Goal: Transaction & Acquisition: Download file/media

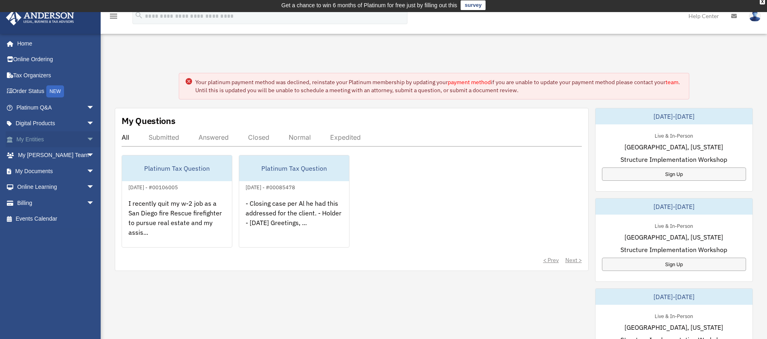
scroll to position [3, 0]
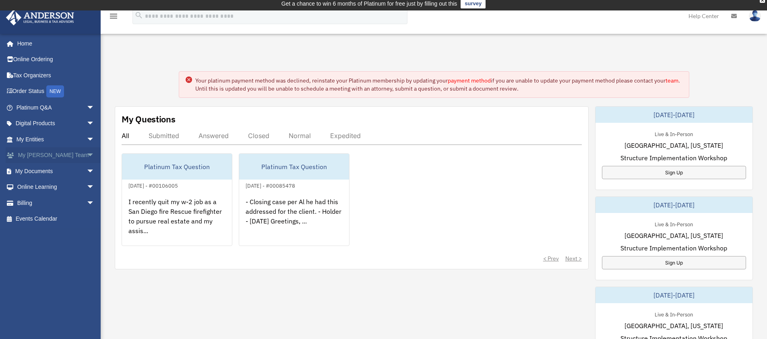
click at [60, 154] on link "My [PERSON_NAME] Team arrow_drop_down" at bounding box center [56, 155] width 101 height 16
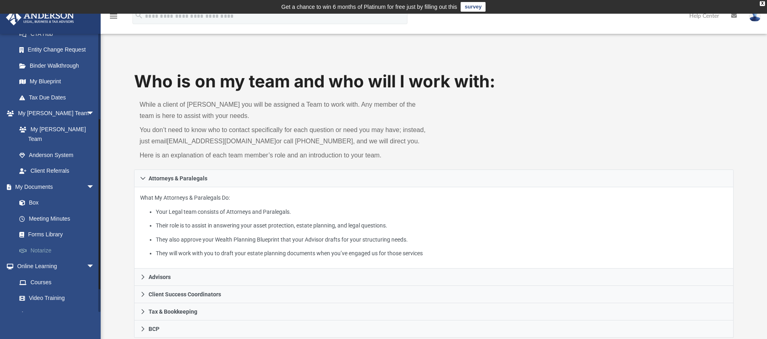
scroll to position [138, 0]
click at [53, 227] on link "Forms Library" at bounding box center [58, 234] width 95 height 16
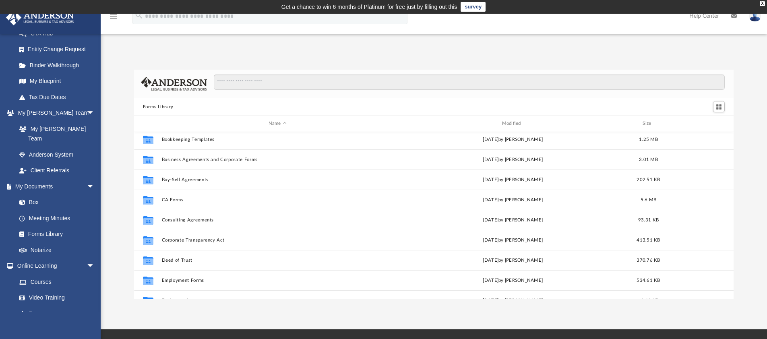
scroll to position [68, 0]
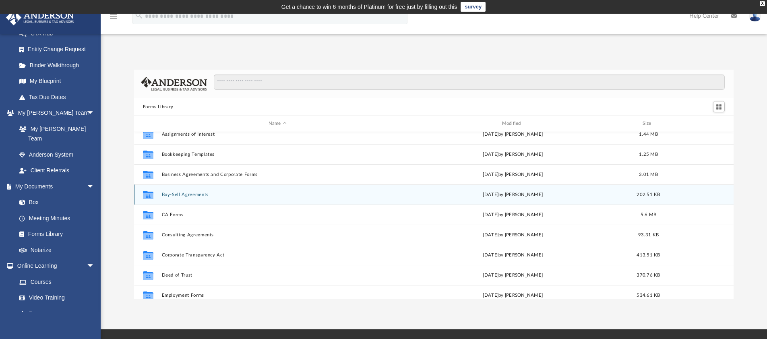
click at [203, 194] on button "Buy-Sell Agreements" at bounding box center [277, 194] width 232 height 5
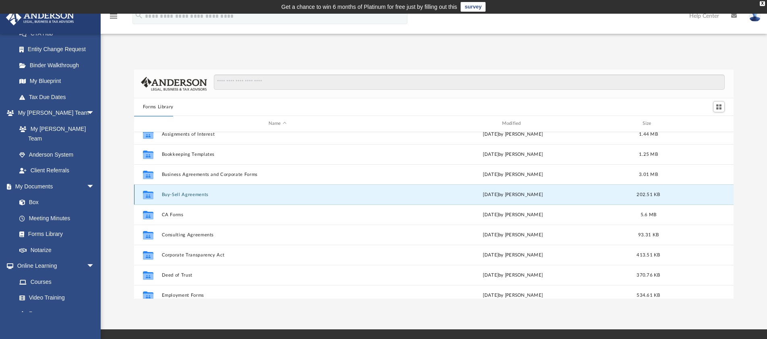
scroll to position [0, 0]
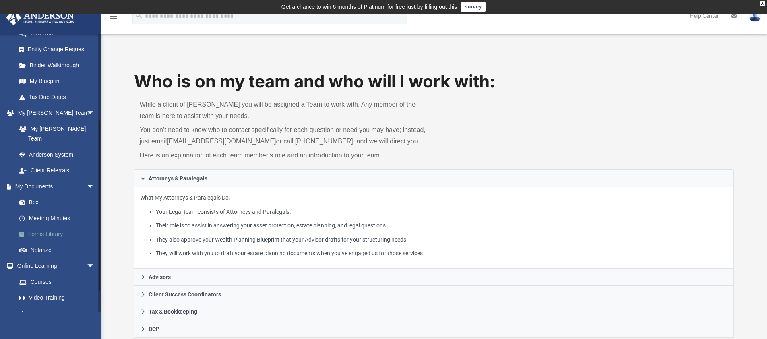
click at [38, 226] on link "Forms Library" at bounding box center [58, 234] width 95 height 16
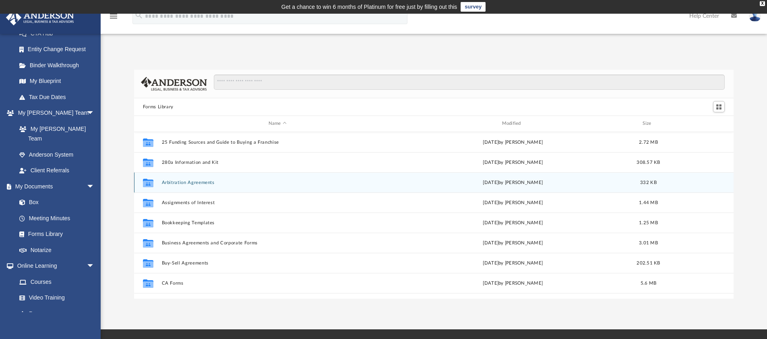
scroll to position [177, 593]
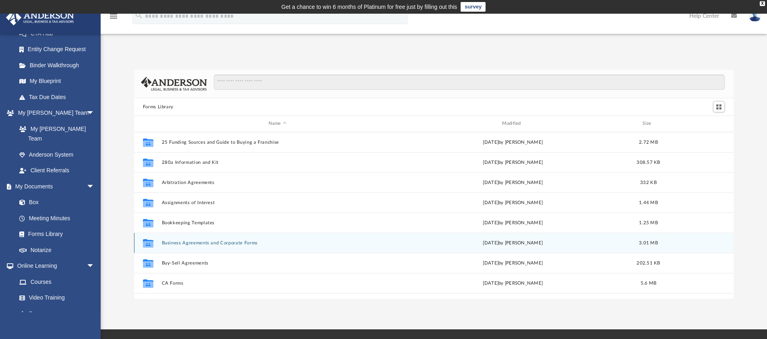
click at [215, 241] on button "Business Agreements and Corporate Forms" at bounding box center [277, 242] width 232 height 5
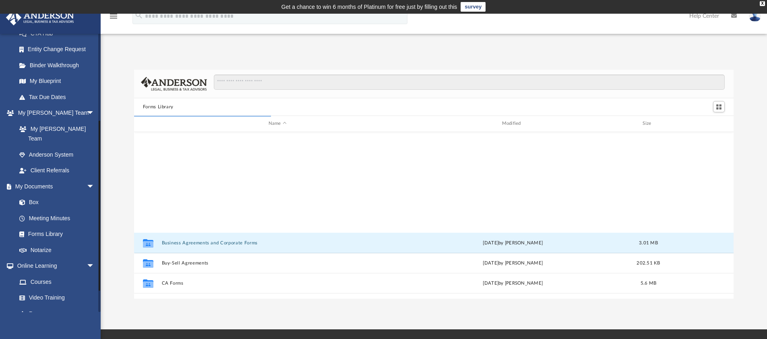
scroll to position [152, 593]
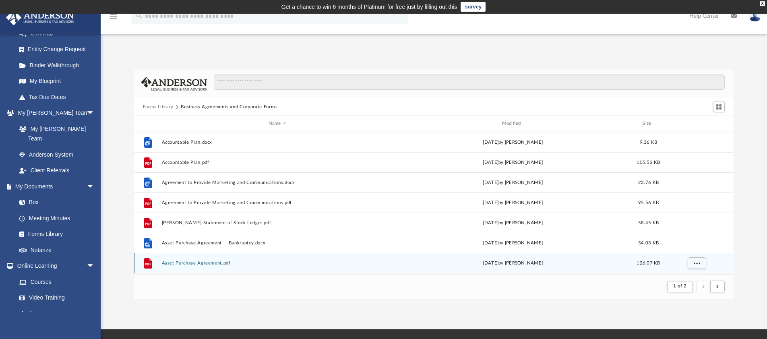
click at [218, 264] on button "Asset Purchase Agreement.pdf" at bounding box center [277, 262] width 232 height 5
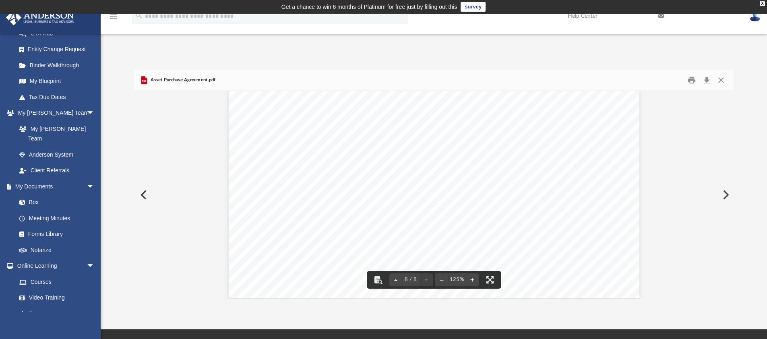
scroll to position [4139, 0]
click at [707, 80] on button "Download" at bounding box center [706, 80] width 14 height 12
click at [146, 80] on icon "Preview" at bounding box center [144, 80] width 6 height 8
